Goal: Check status: Check status

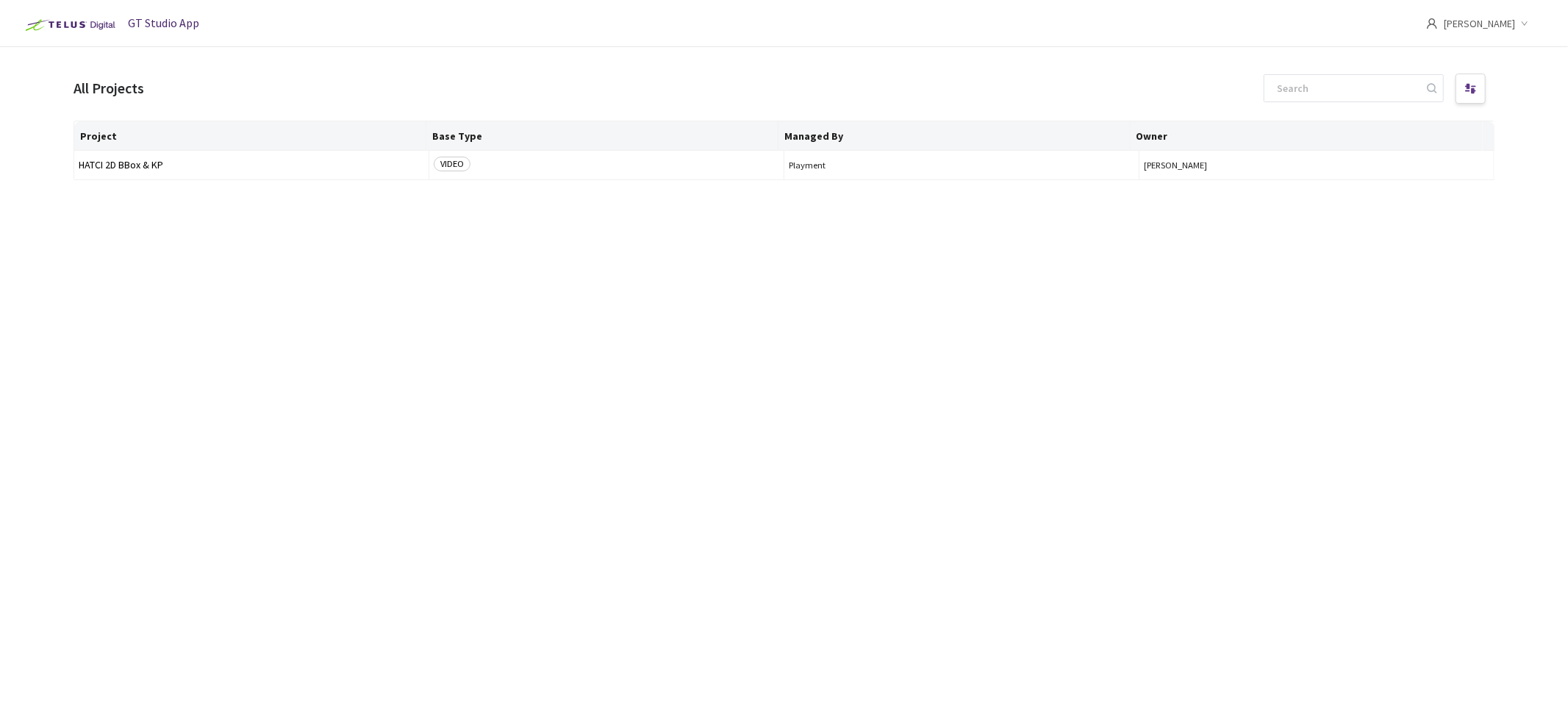
click at [91, 28] on img at bounding box center [69, 25] width 102 height 24
click at [135, 173] on td "HATCI 2D BBox & KP" at bounding box center [251, 166] width 355 height 29
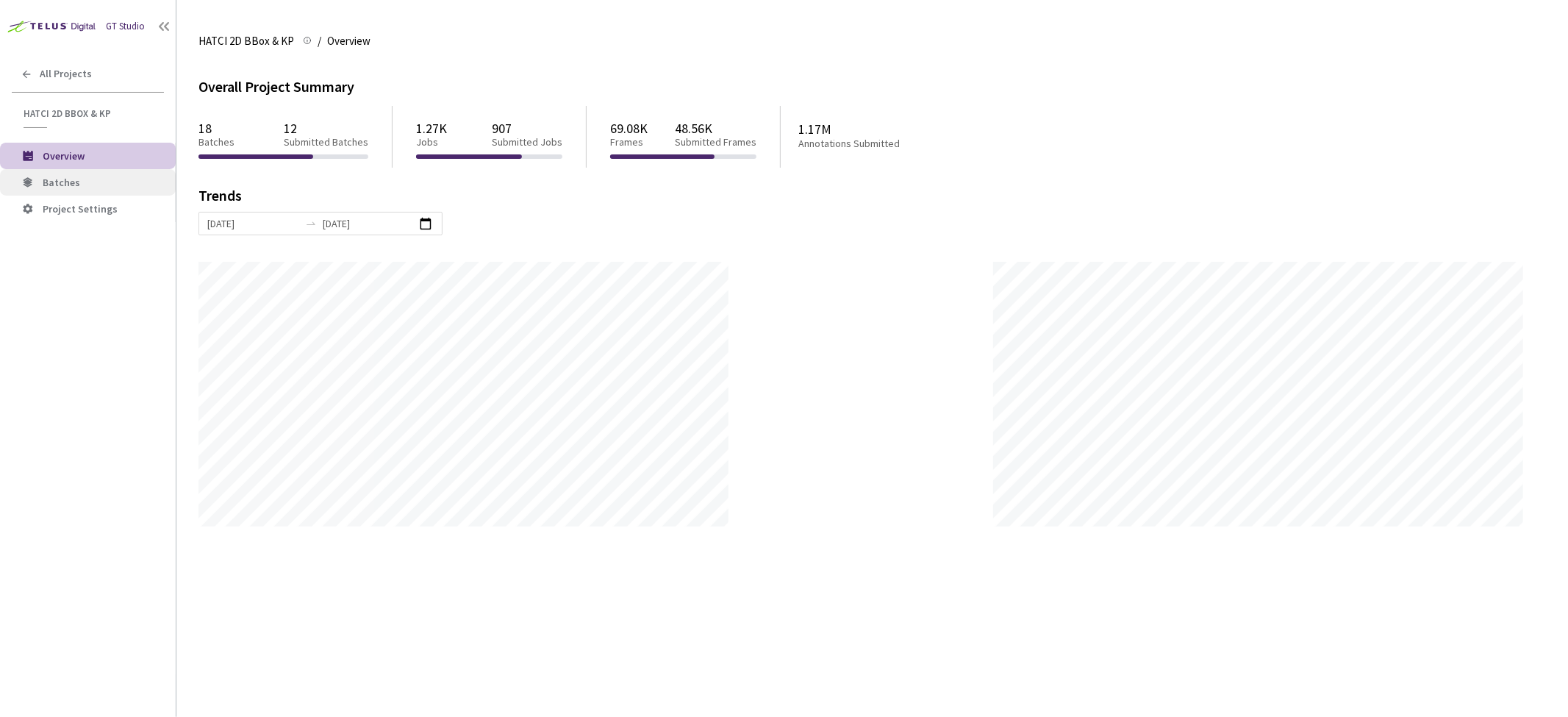
scroll to position [717, 1568]
click at [65, 176] on span "Batches" at bounding box center [61, 182] width 38 height 13
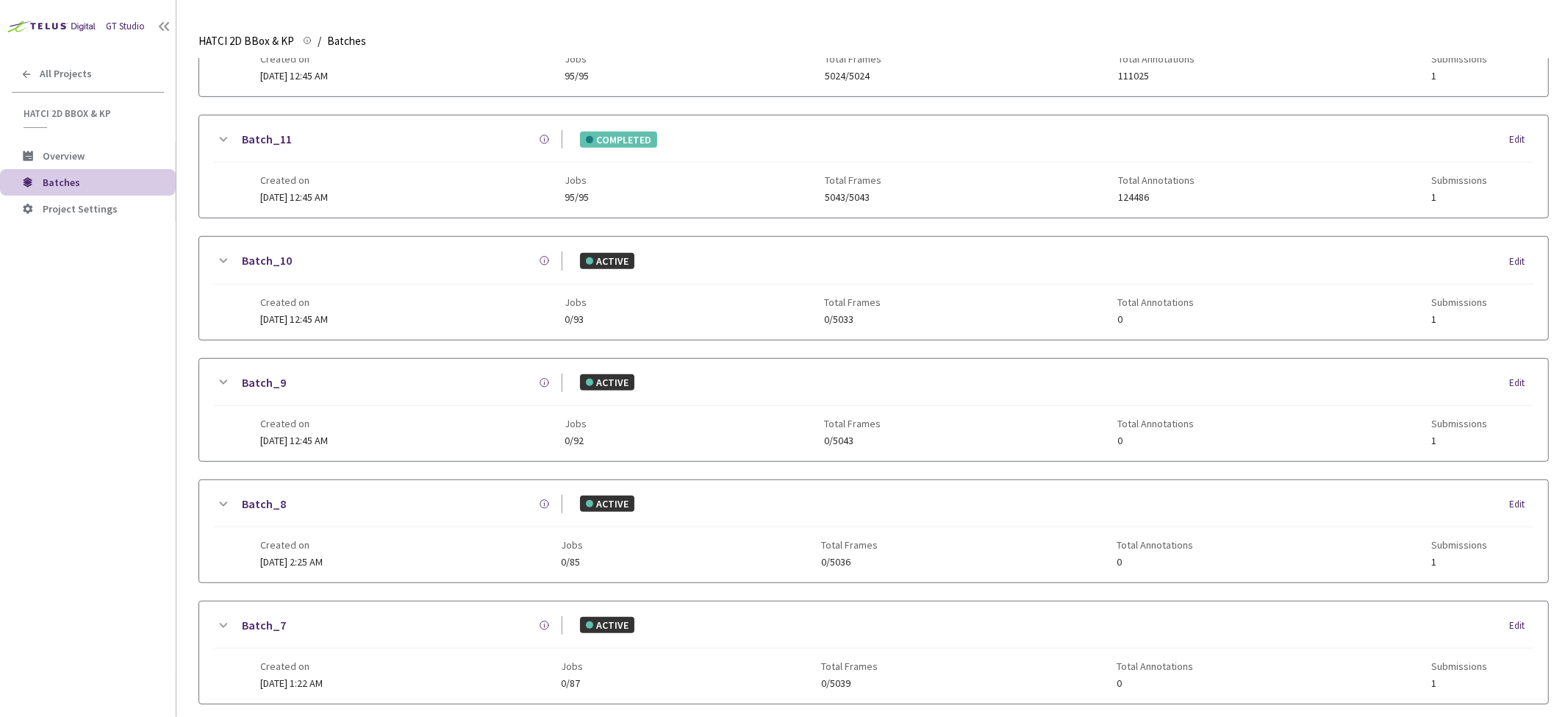
scroll to position [796, 0]
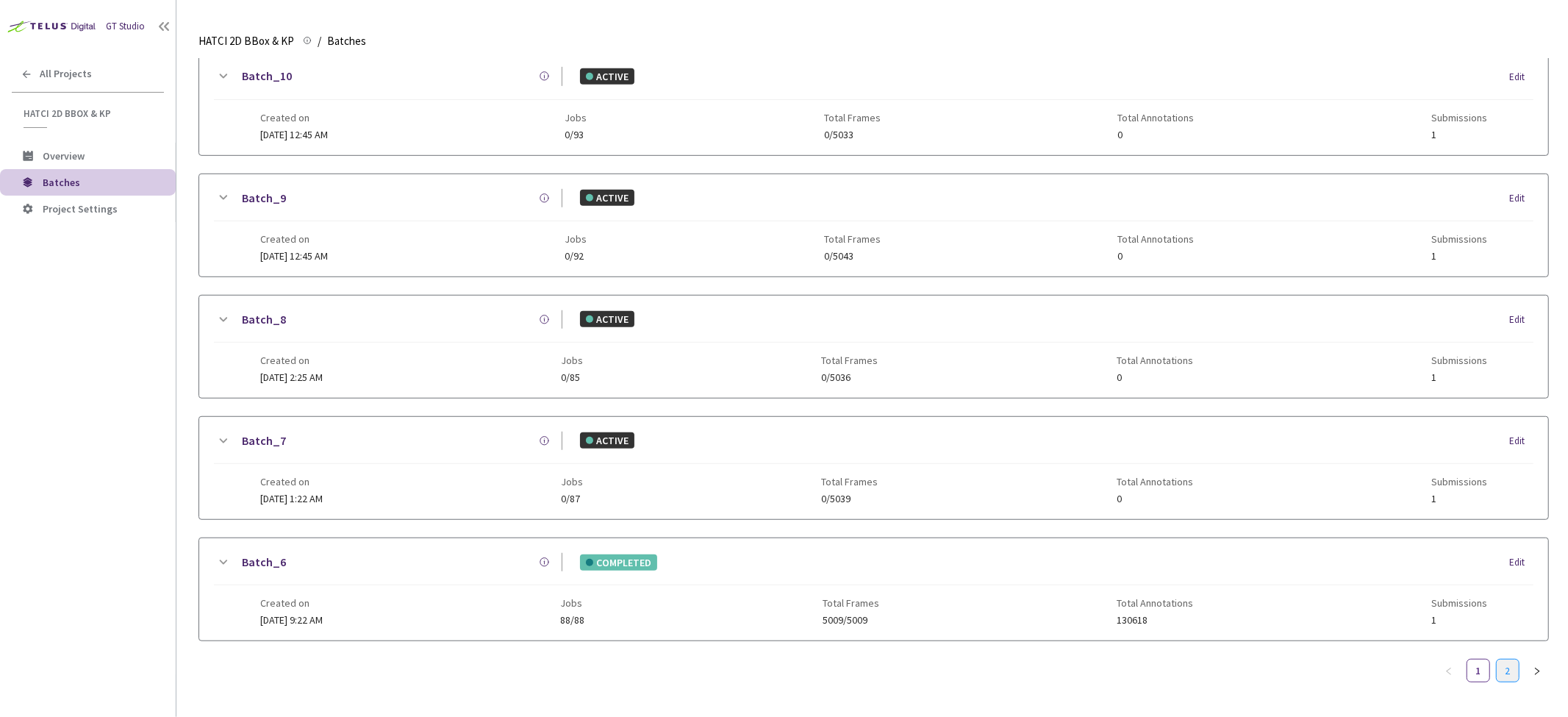
click at [1502, 665] on link "2" at bounding box center [1507, 671] width 22 height 22
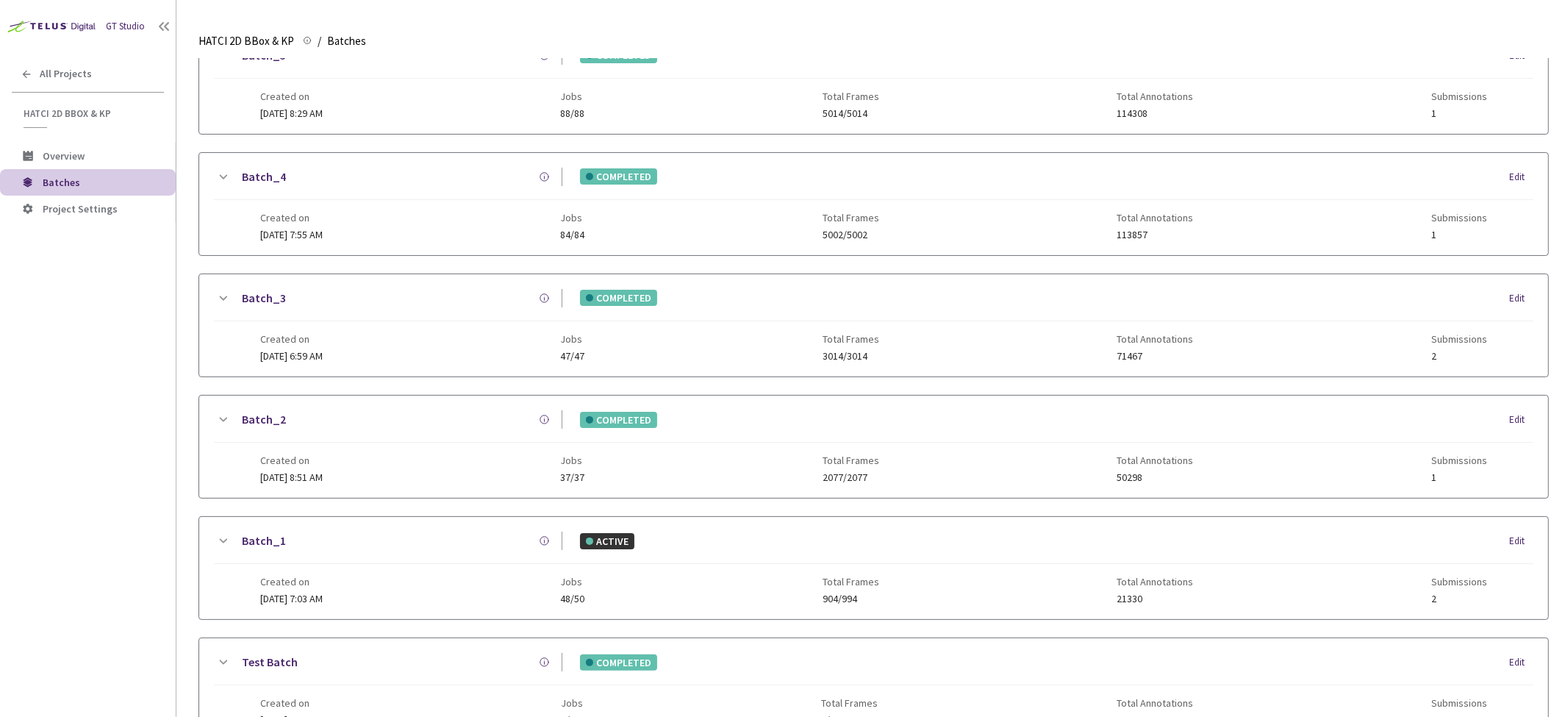
scroll to position [0, 0]
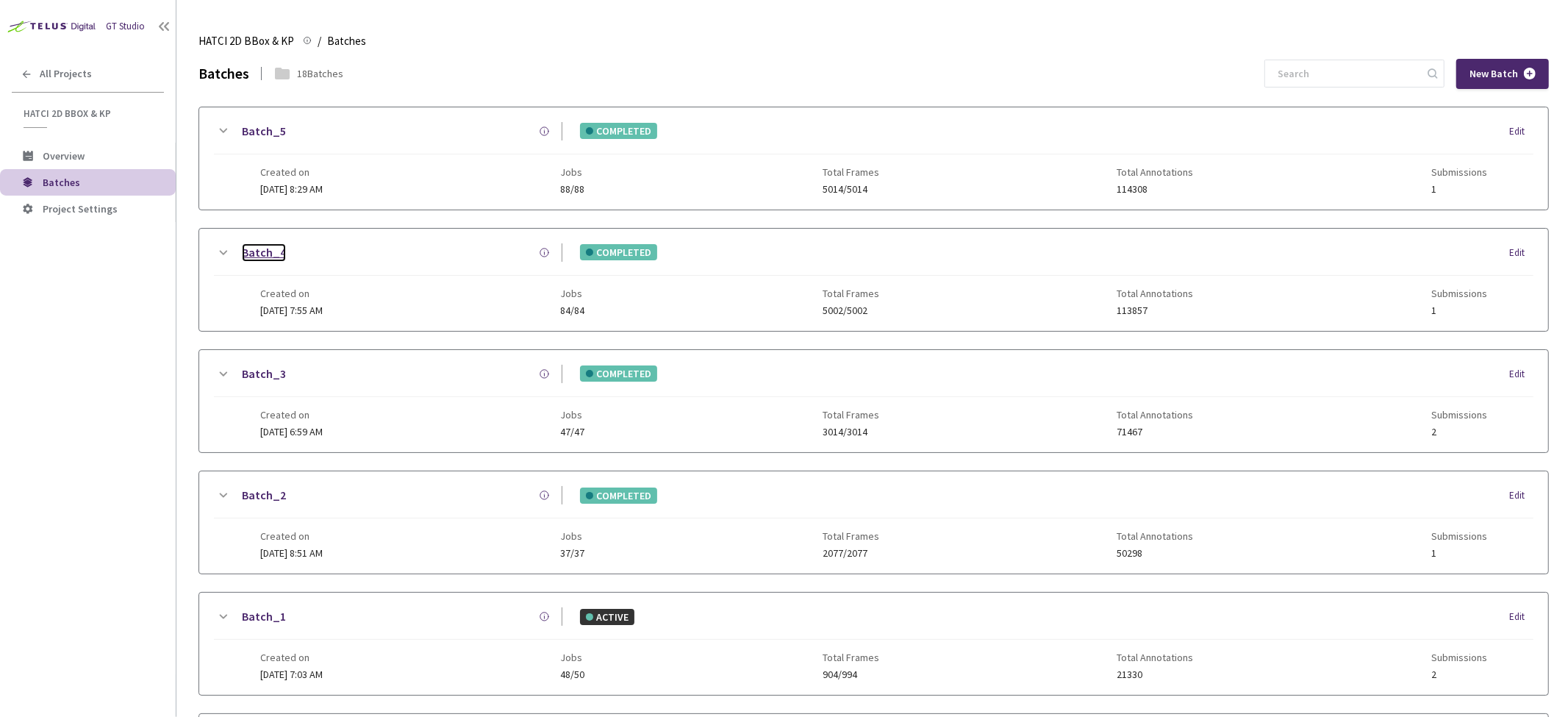
click at [260, 248] on link "Batch_4" at bounding box center [263, 253] width 44 height 18
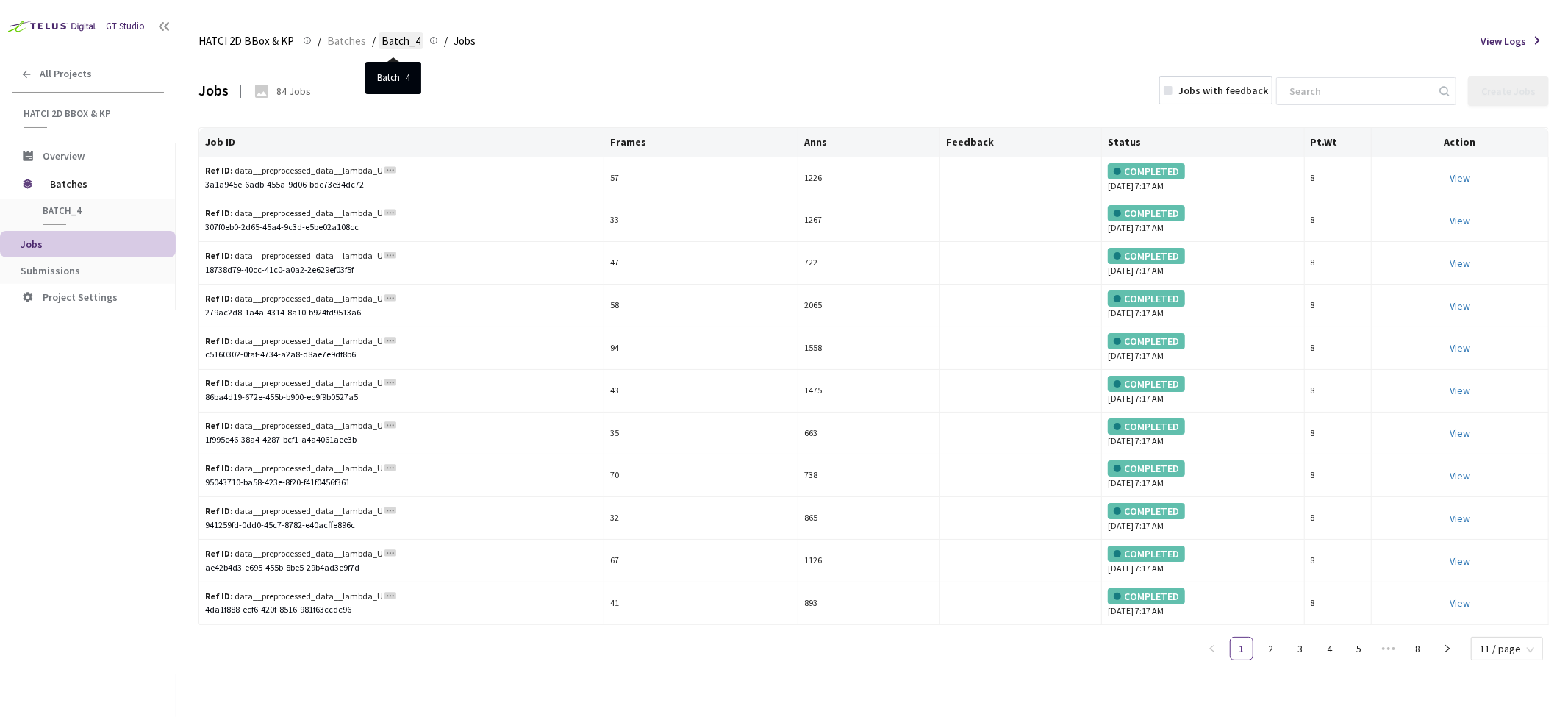
click at [399, 35] on span "Batch_4" at bounding box center [401, 41] width 39 height 18
click at [398, 40] on span "Batch_4" at bounding box center [401, 41] width 39 height 18
click at [349, 40] on span "Batches" at bounding box center [346, 41] width 39 height 18
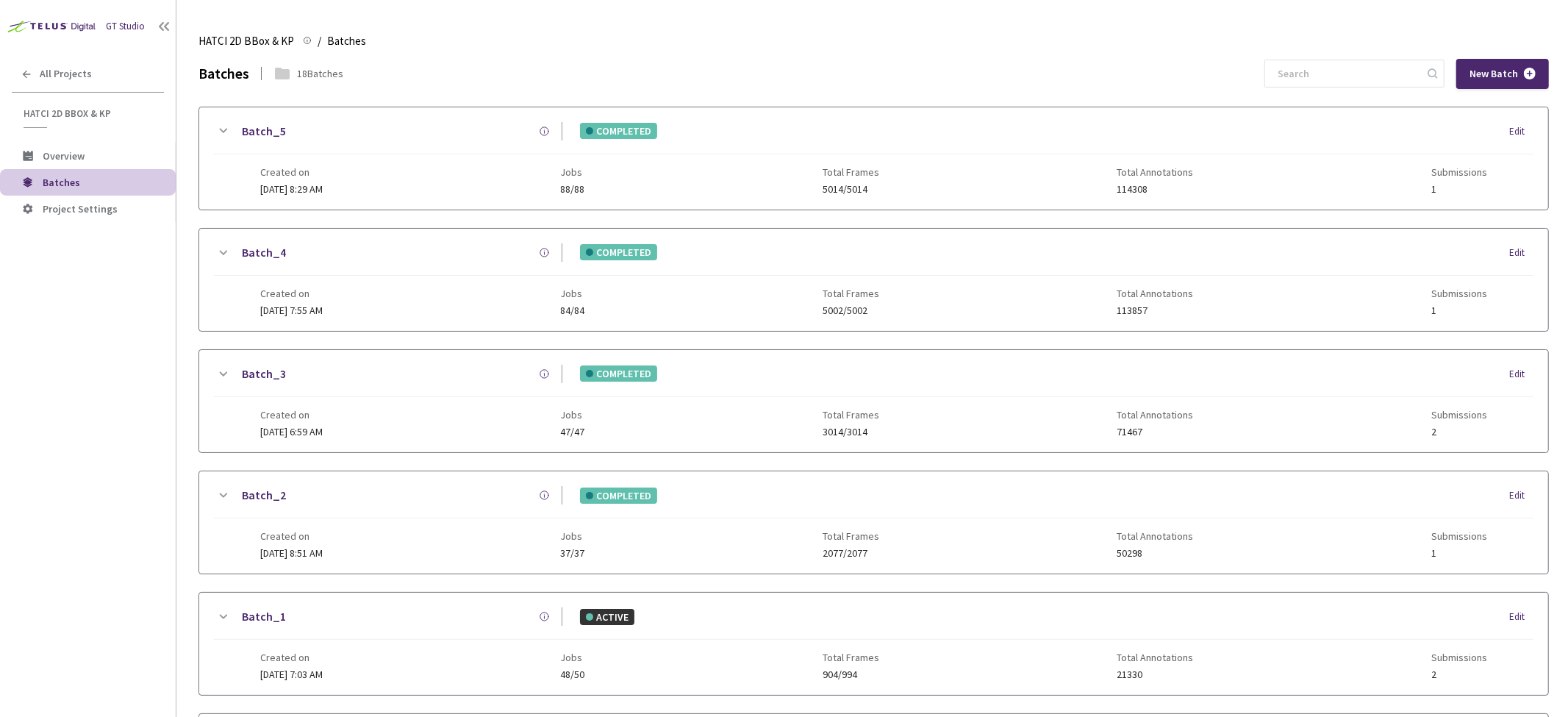
scroll to position [186, 0]
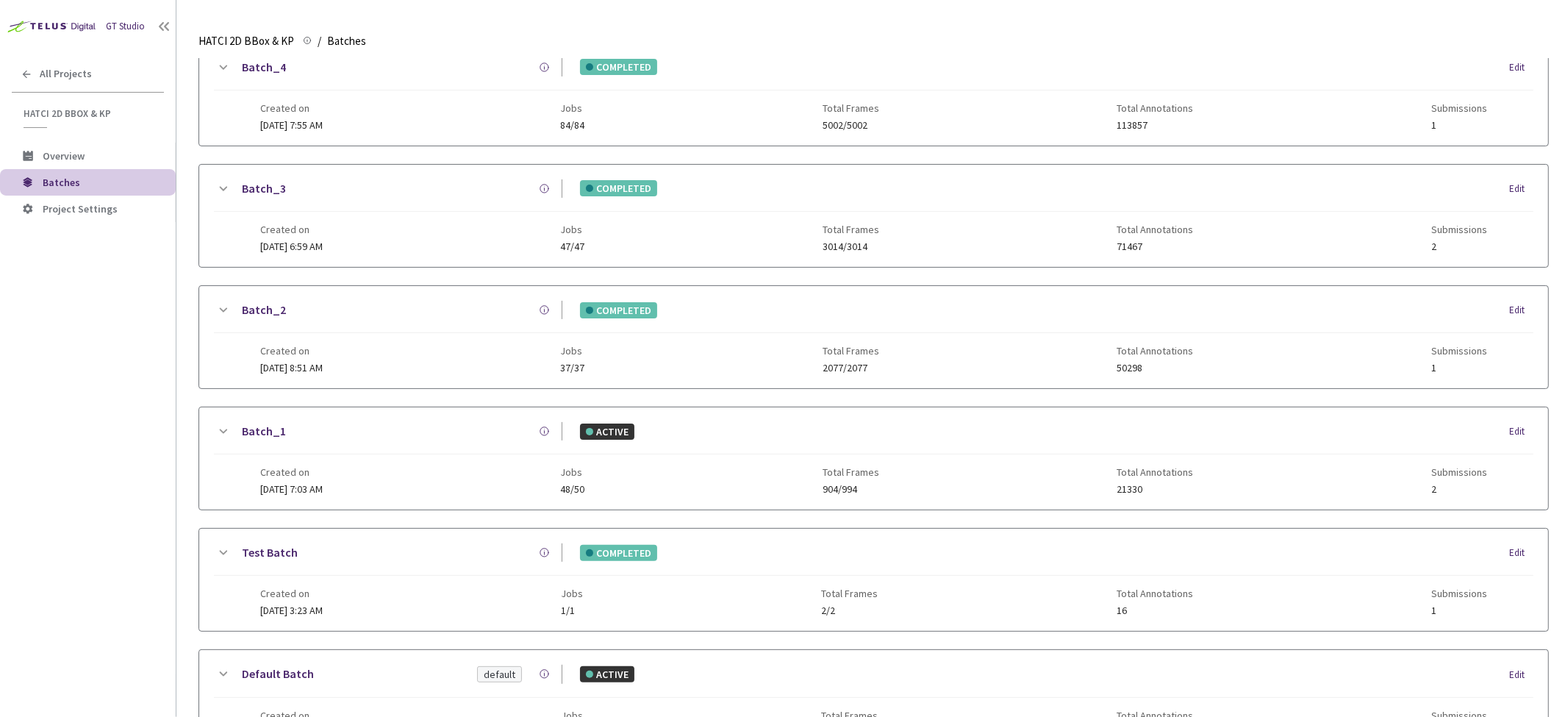
click at [224, 60] on icon at bounding box center [222, 67] width 18 height 18
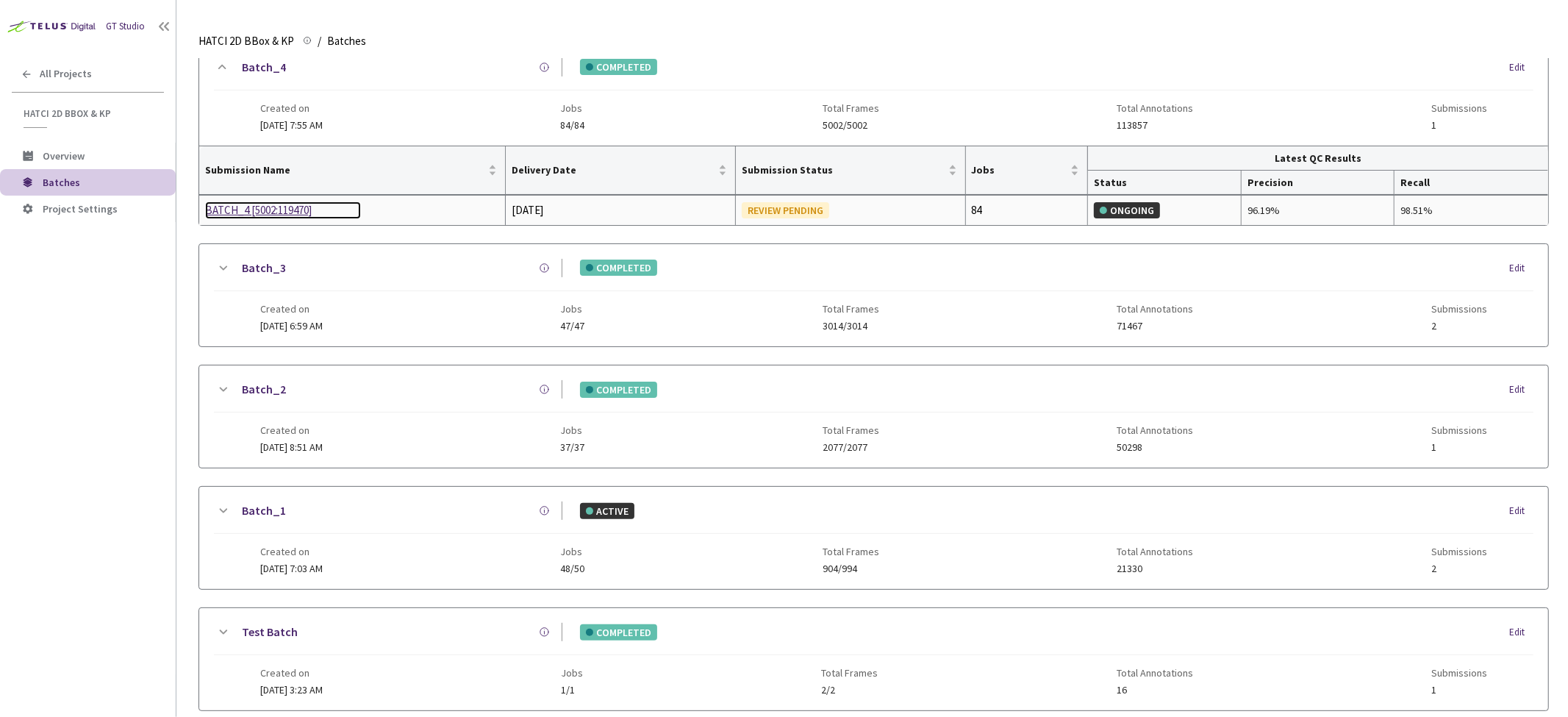
click at [273, 207] on div "BATCH_4 [5002:119470]" at bounding box center [283, 210] width 155 height 18
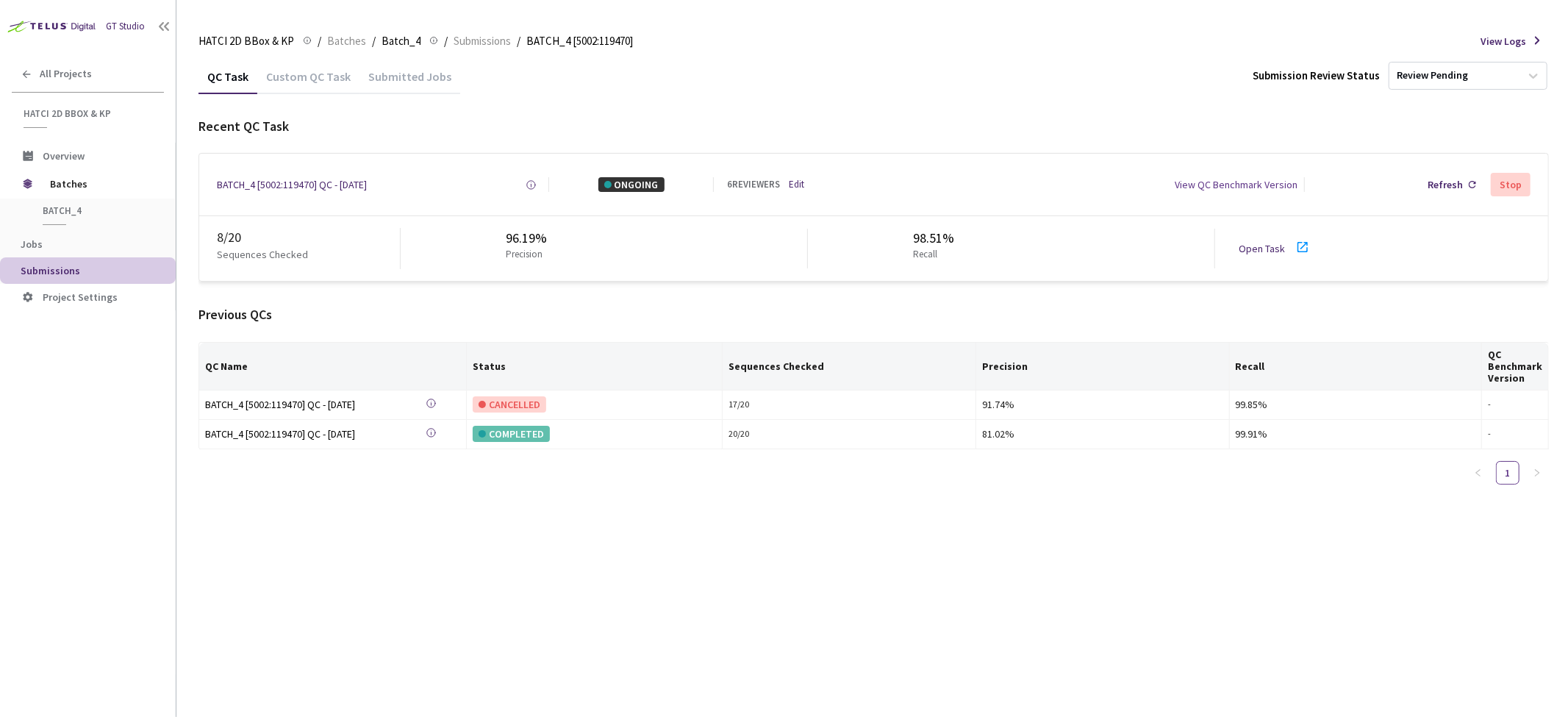
click at [426, 78] on div "Submitted Jobs" at bounding box center [410, 82] width 101 height 25
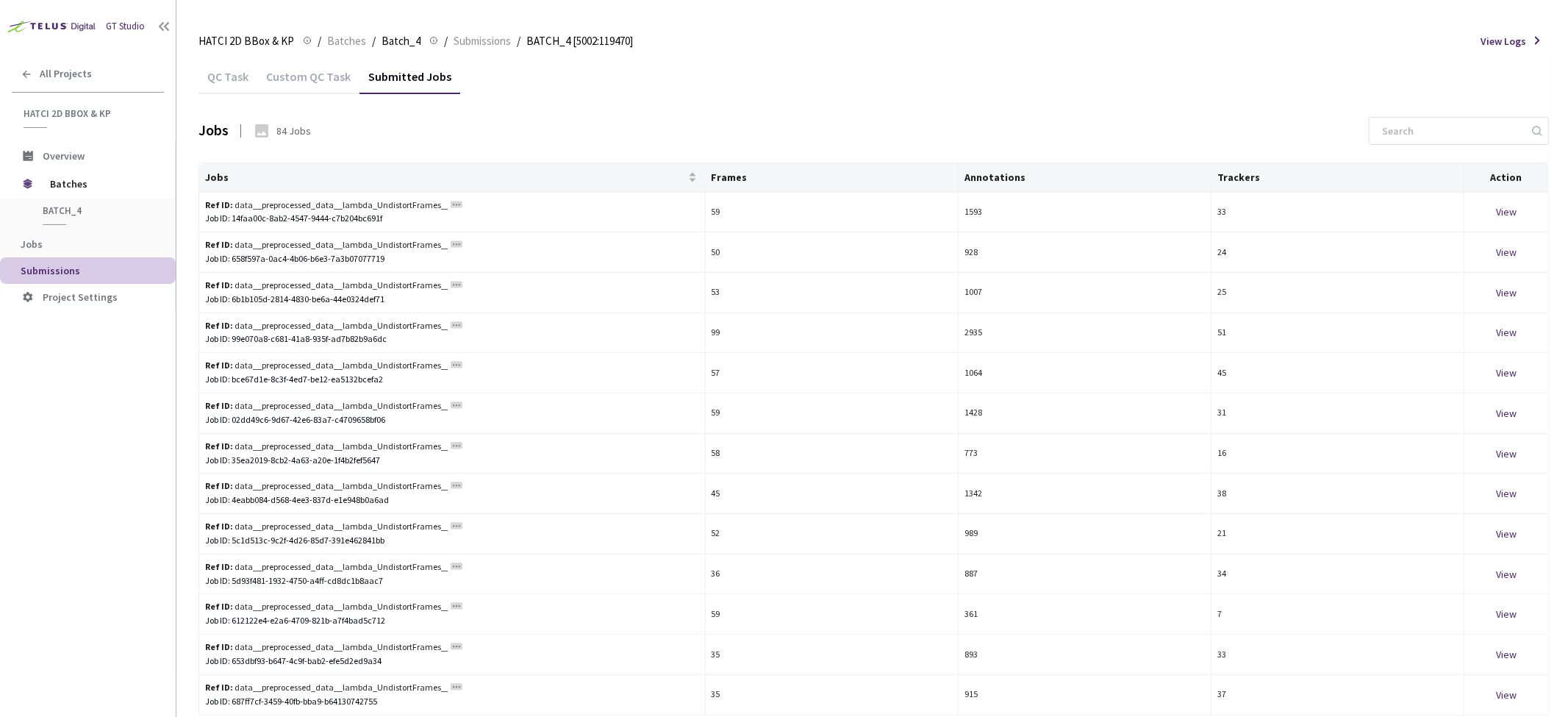
click at [335, 81] on div "Custom QC Task" at bounding box center [308, 82] width 102 height 25
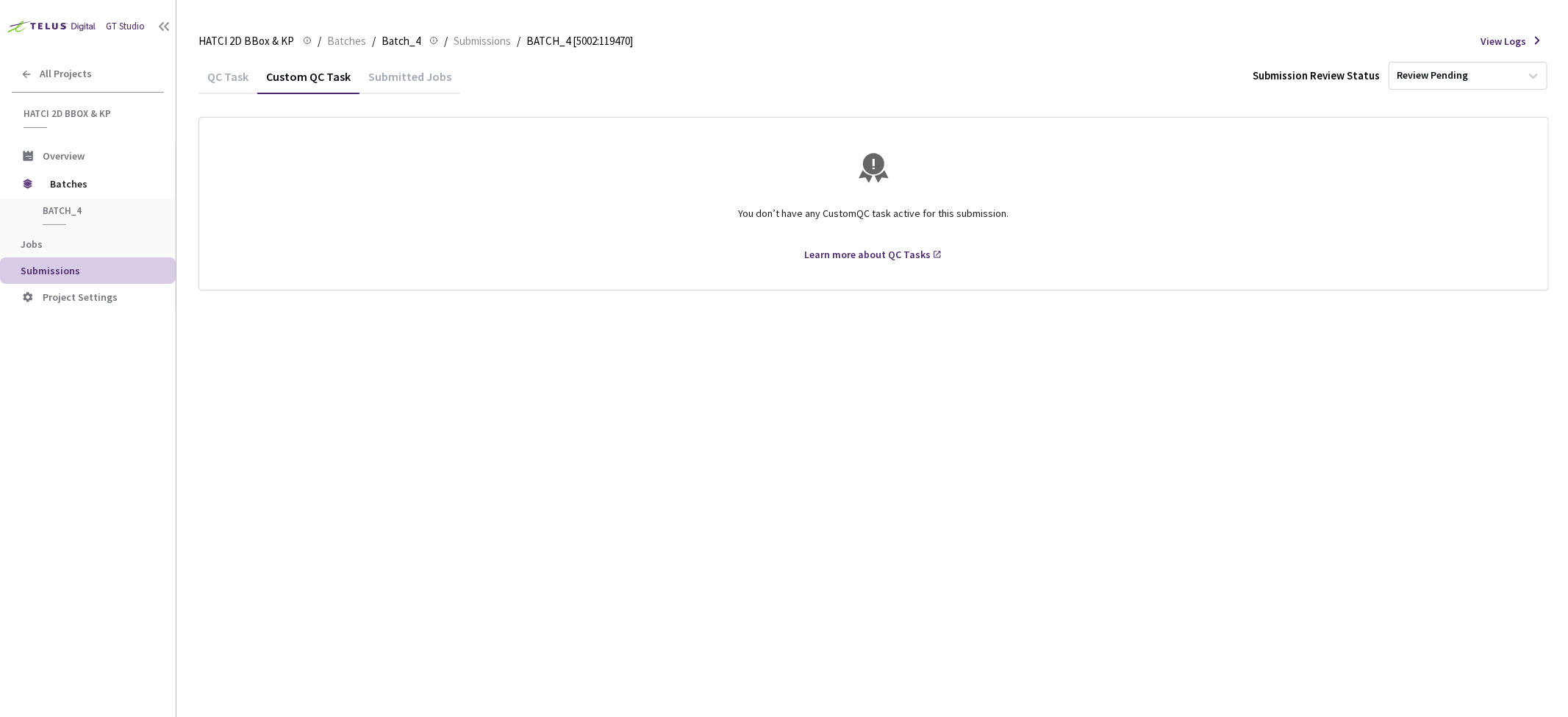
click at [238, 79] on div "QC Task" at bounding box center [228, 82] width 59 height 25
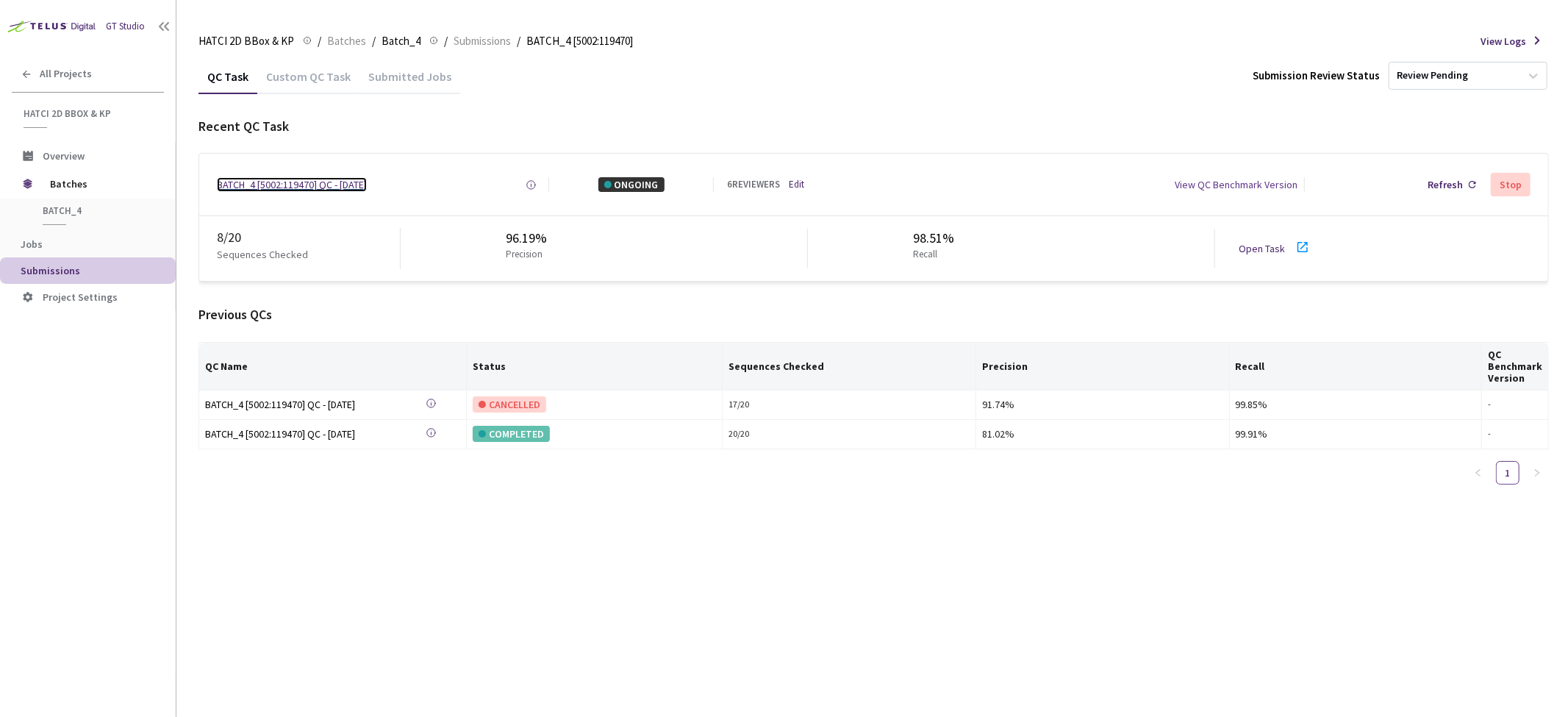
click at [333, 186] on div "BATCH_4 [5002:119470] QC - 08 Sep, 2025" at bounding box center [292, 184] width 150 height 15
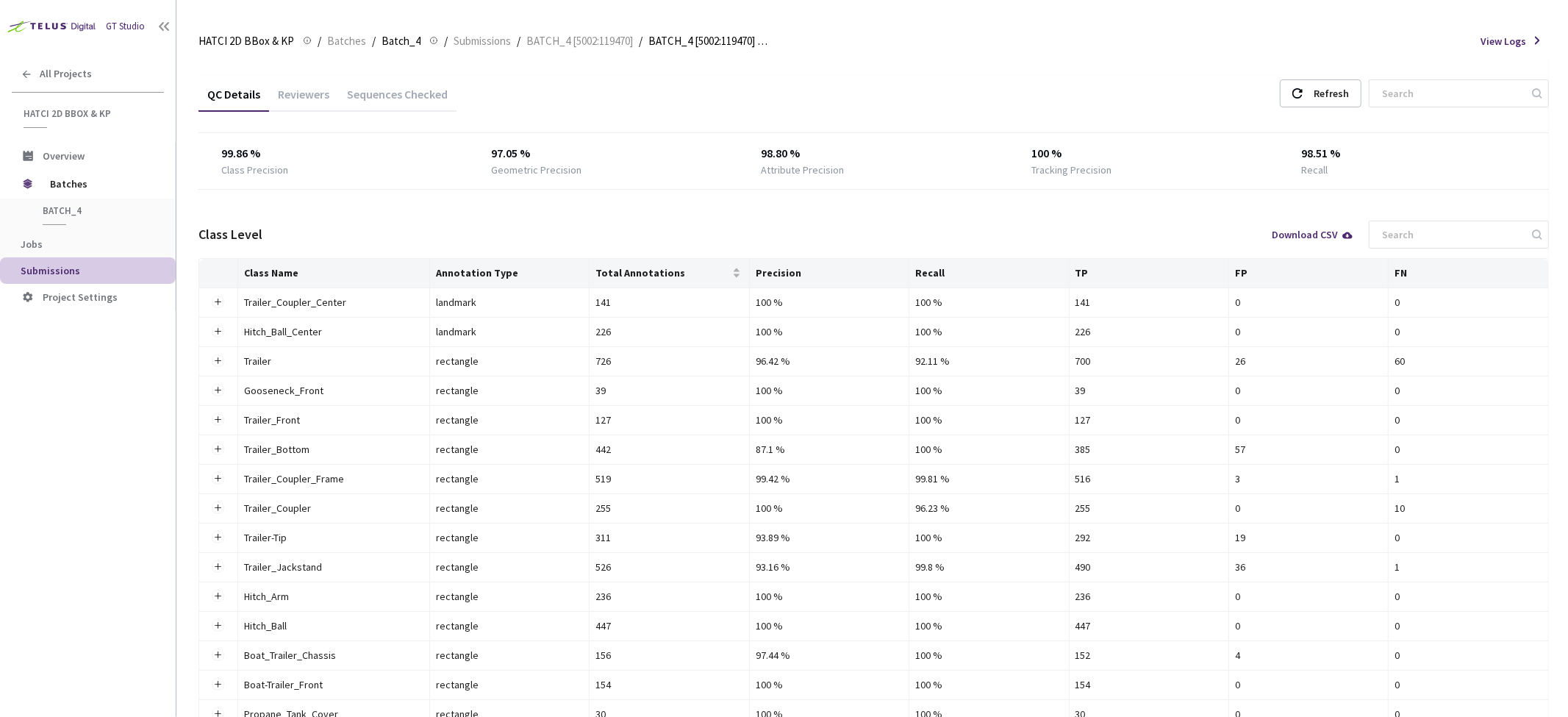
click at [309, 98] on div "Reviewers" at bounding box center [303, 99] width 69 height 25
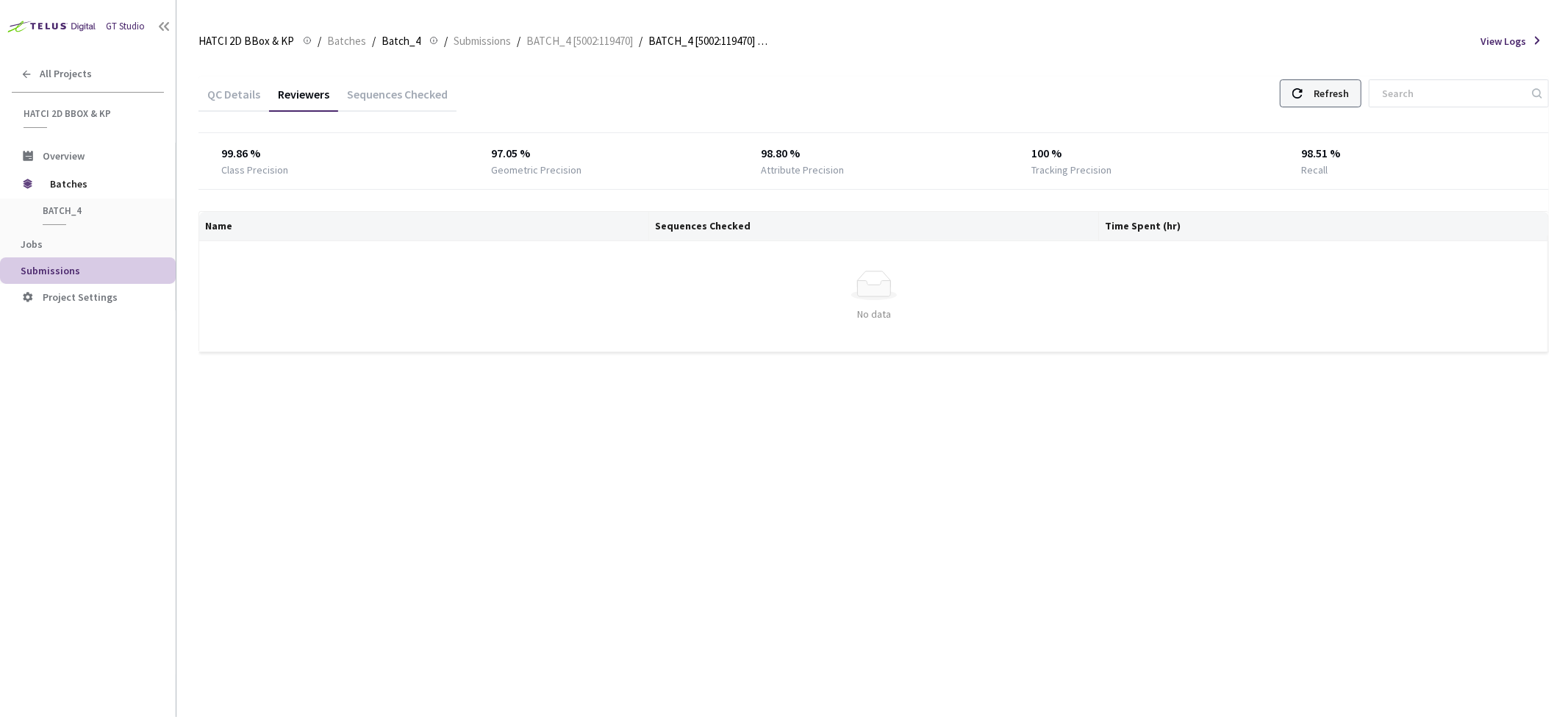
click at [1349, 83] on div "Refresh" at bounding box center [1331, 93] width 35 height 26
click at [393, 85] on div "Sequences Checked" at bounding box center [397, 92] width 119 height 32
